Goal: Transaction & Acquisition: Subscribe to service/newsletter

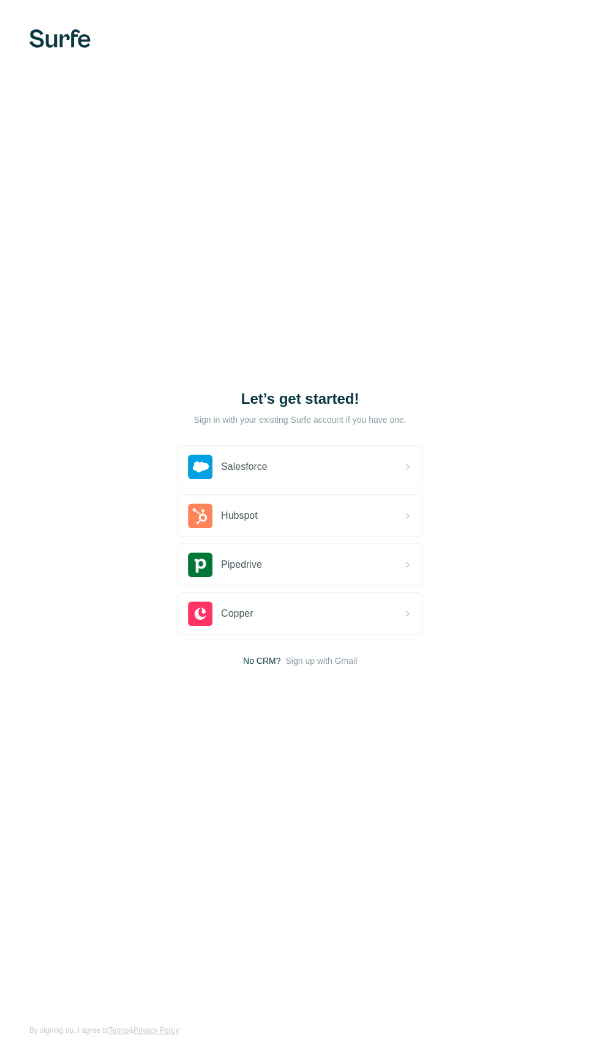
click at [330, 667] on span "Sign up with Gmail" at bounding box center [321, 661] width 72 height 12
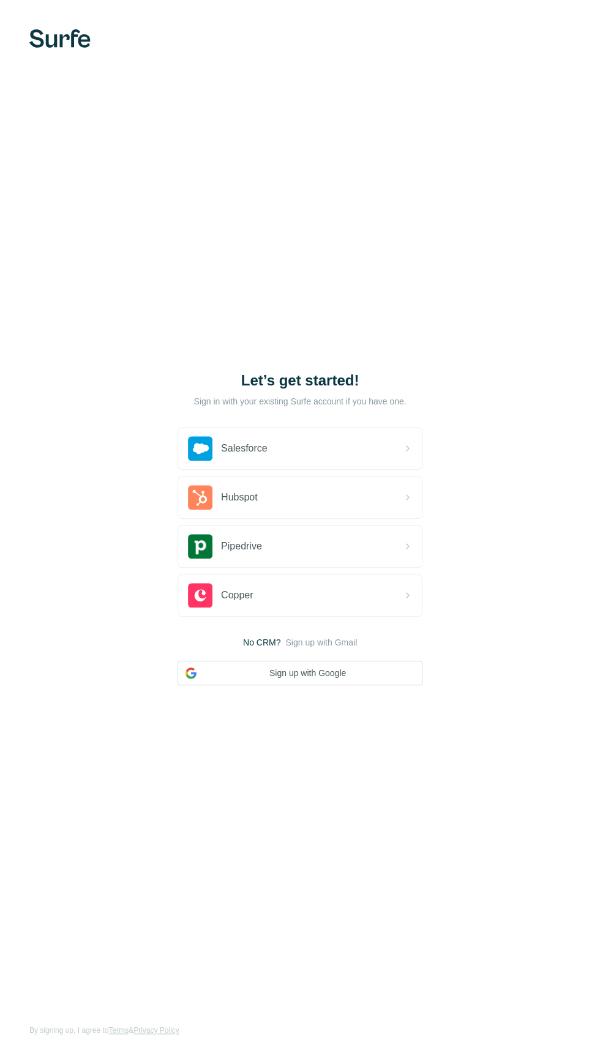
click at [379, 685] on button "Sign up with Google" at bounding box center [299, 673] width 245 height 24
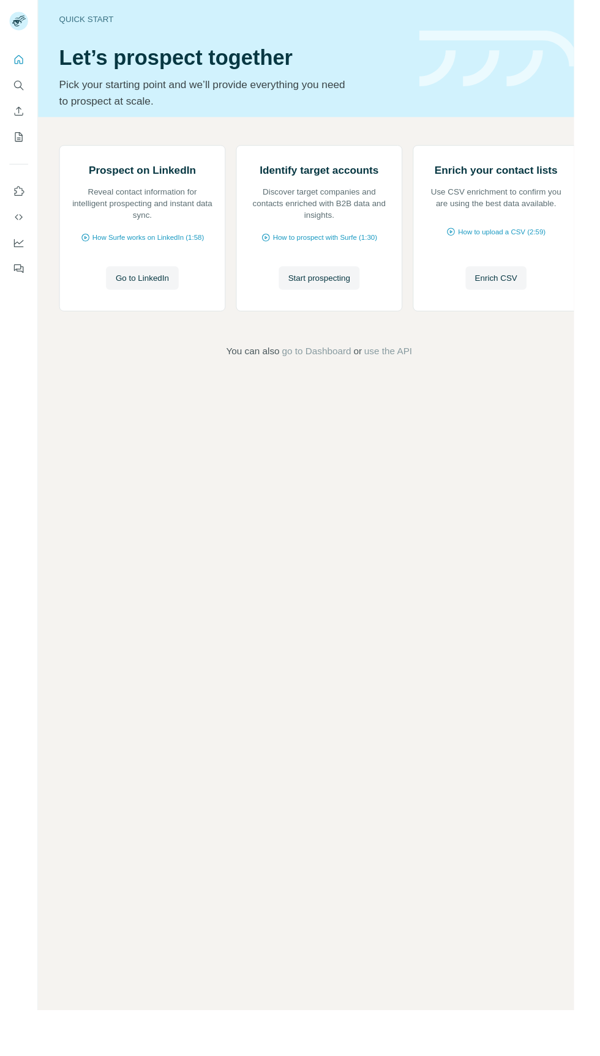
click at [151, 297] on span "Go to LinkedIn" at bounding box center [149, 291] width 56 height 12
